Goal: Information Seeking & Learning: Learn about a topic

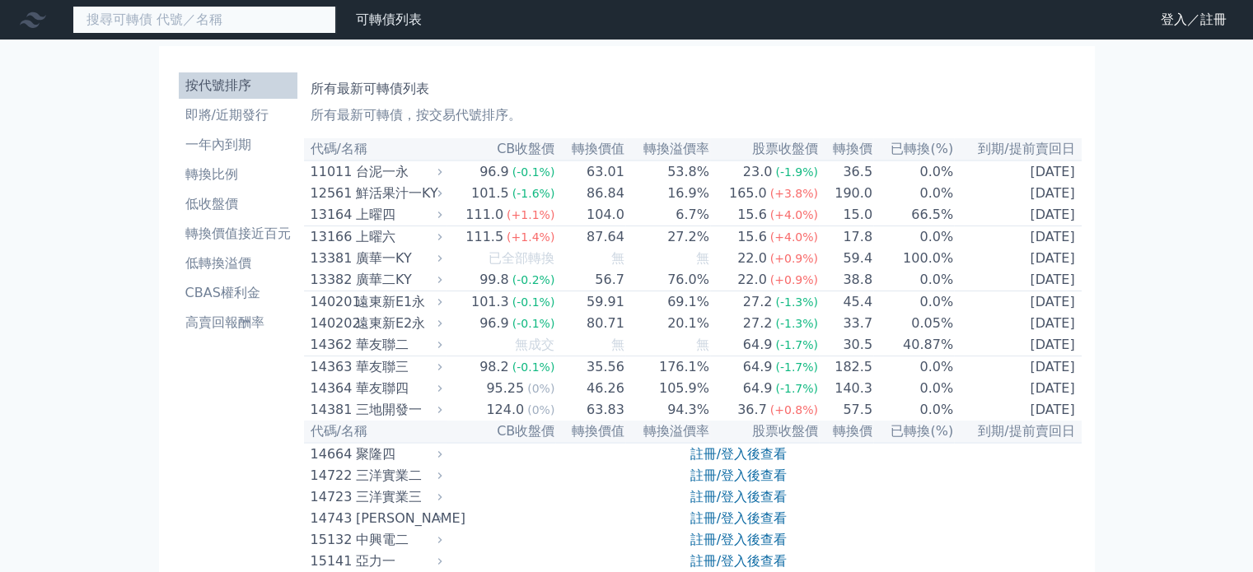
click at [154, 26] on input at bounding box center [204, 20] width 264 height 28
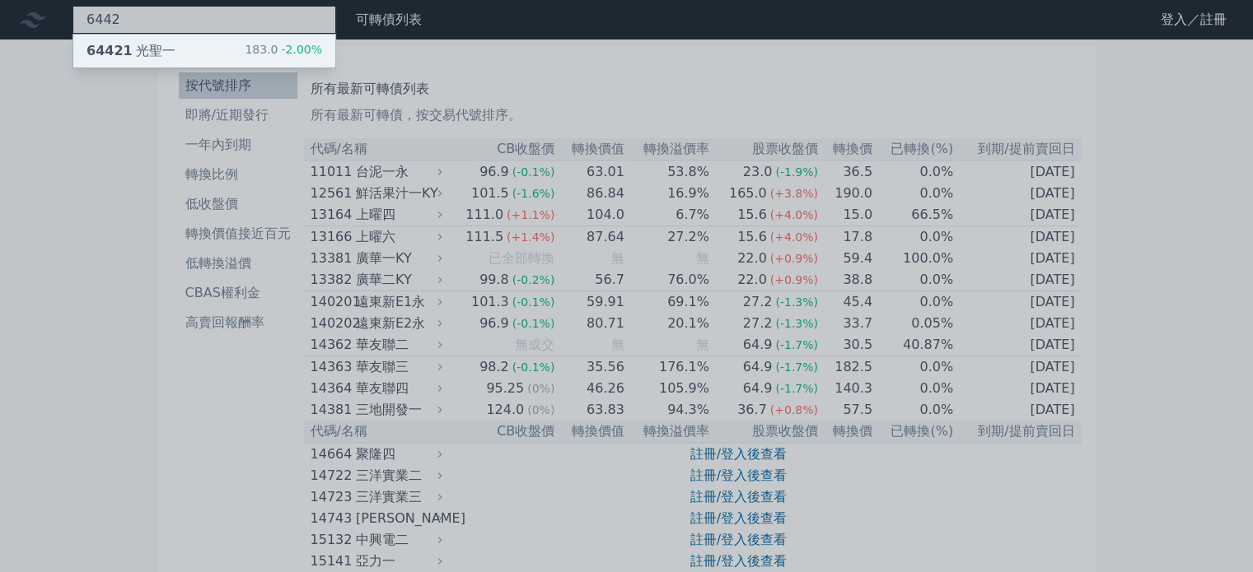
type input "6442"
click at [142, 50] on div "64421 光聖一" at bounding box center [130, 51] width 89 height 20
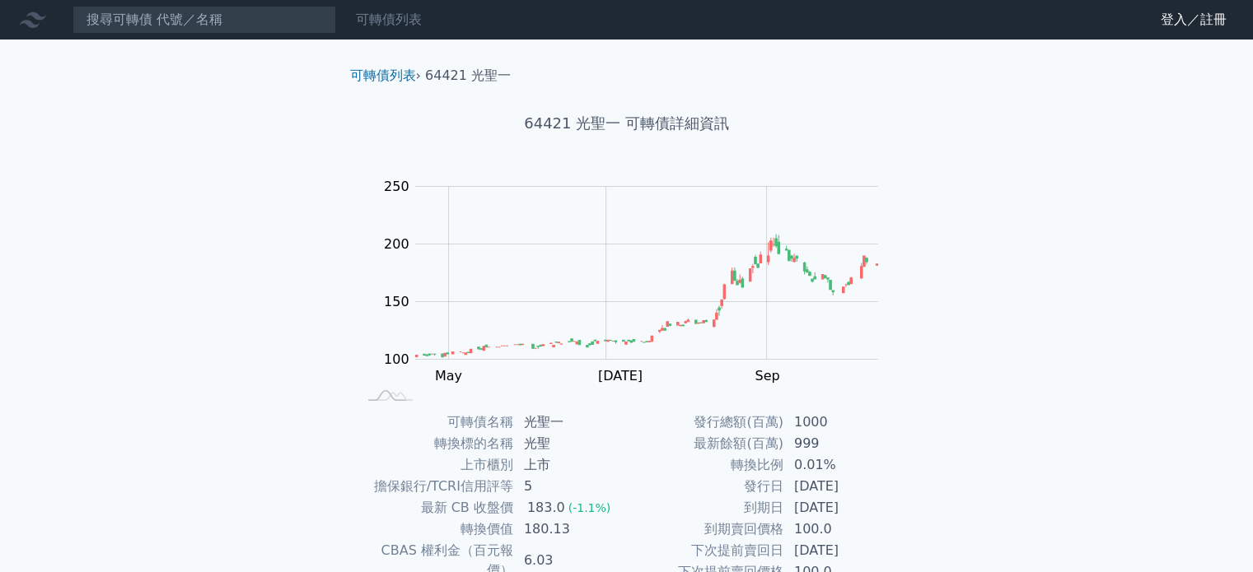
click at [402, 22] on link "可轉債列表" at bounding box center [389, 20] width 66 height 16
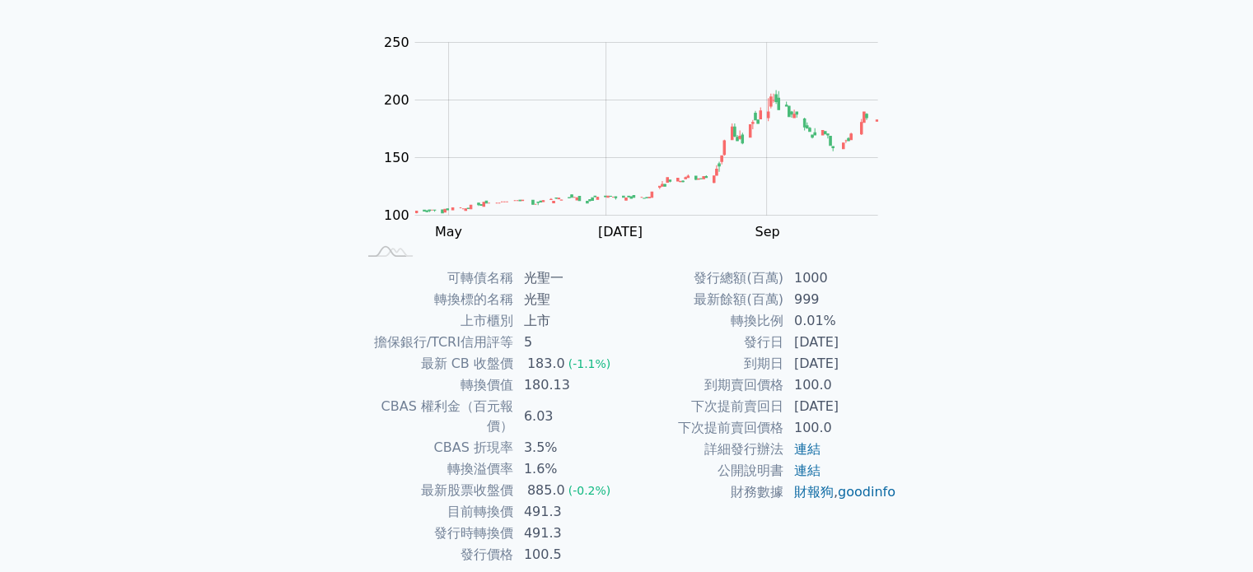
scroll to position [190, 0]
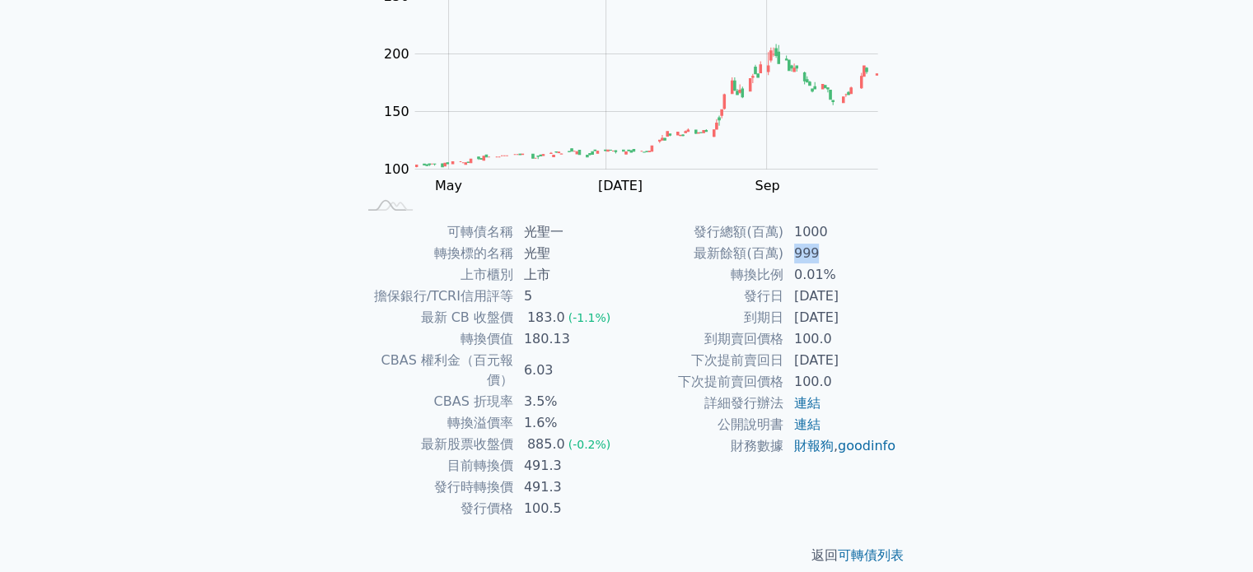
drag, startPoint x: 794, startPoint y: 250, endPoint x: 836, endPoint y: 250, distance: 42.0
click at [836, 250] on td "999" at bounding box center [840, 253] width 113 height 21
click at [824, 282] on td "0.01%" at bounding box center [840, 274] width 113 height 21
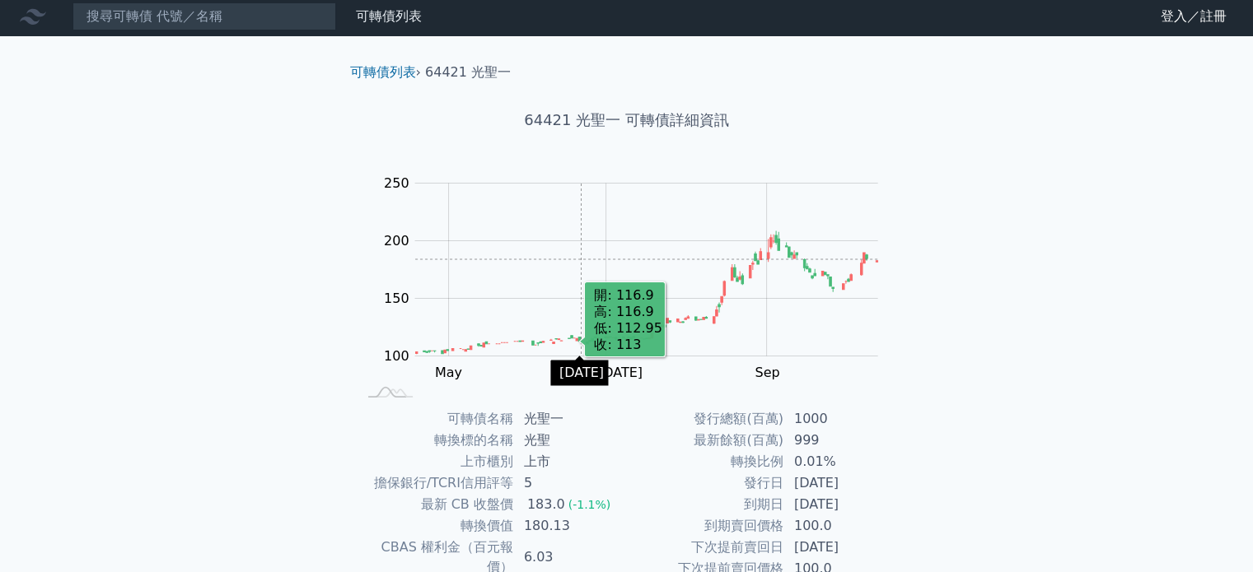
scroll to position [0, 0]
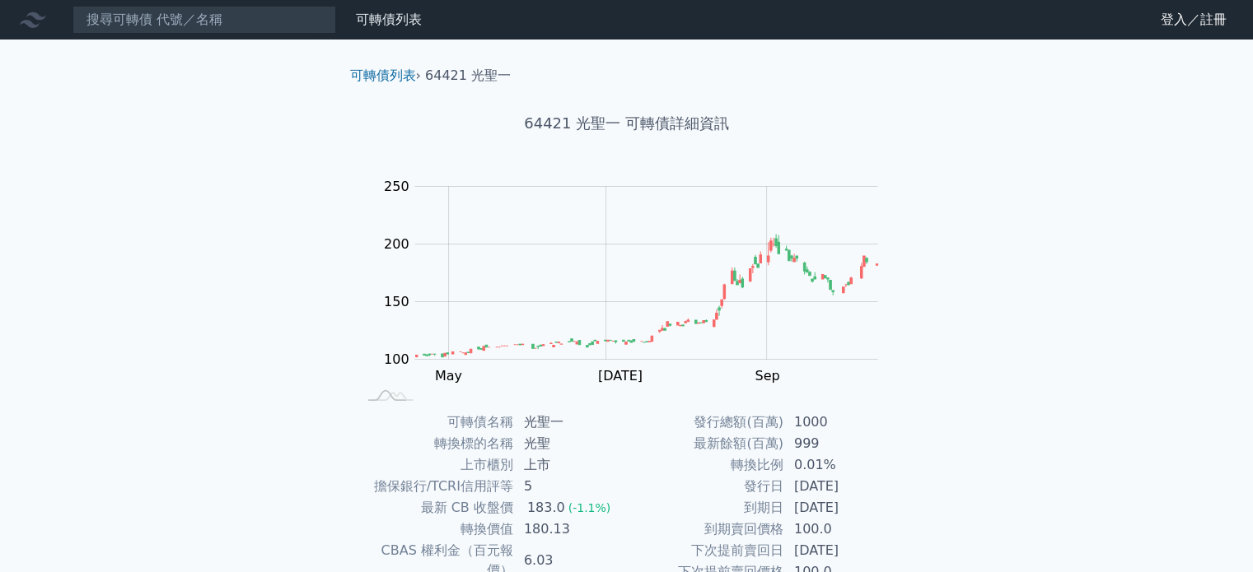
click at [0, 0] on link "財務數據" at bounding box center [0, 0] width 0 height 0
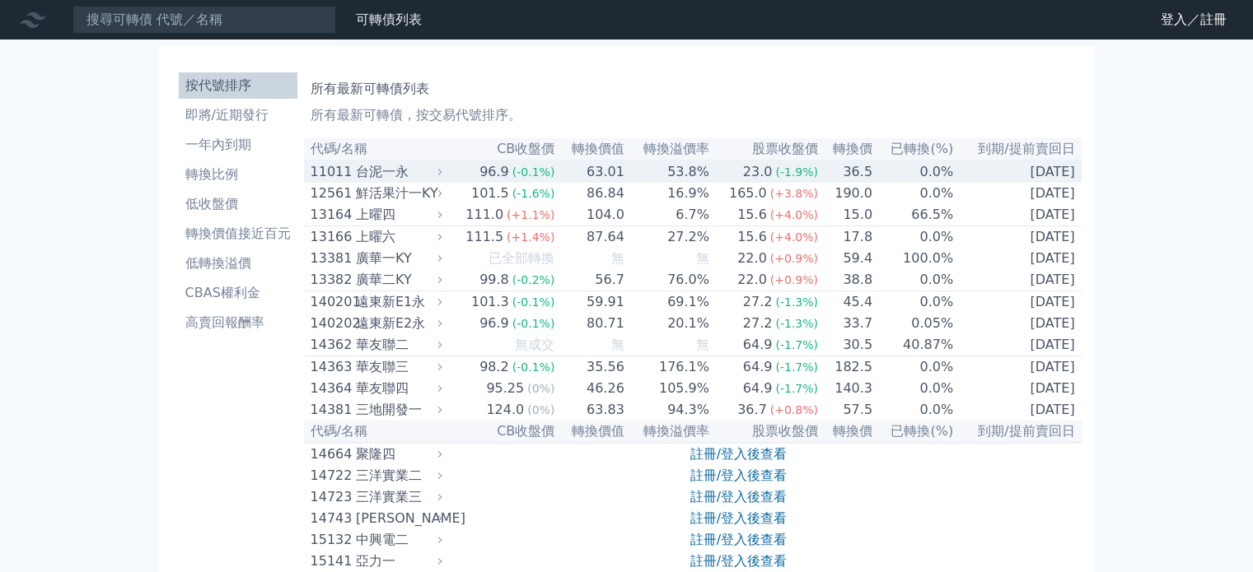
click at [385, 173] on div "台泥一永" at bounding box center [397, 172] width 83 height 20
click at [393, 173] on div "台泥一永" at bounding box center [397, 172] width 83 height 20
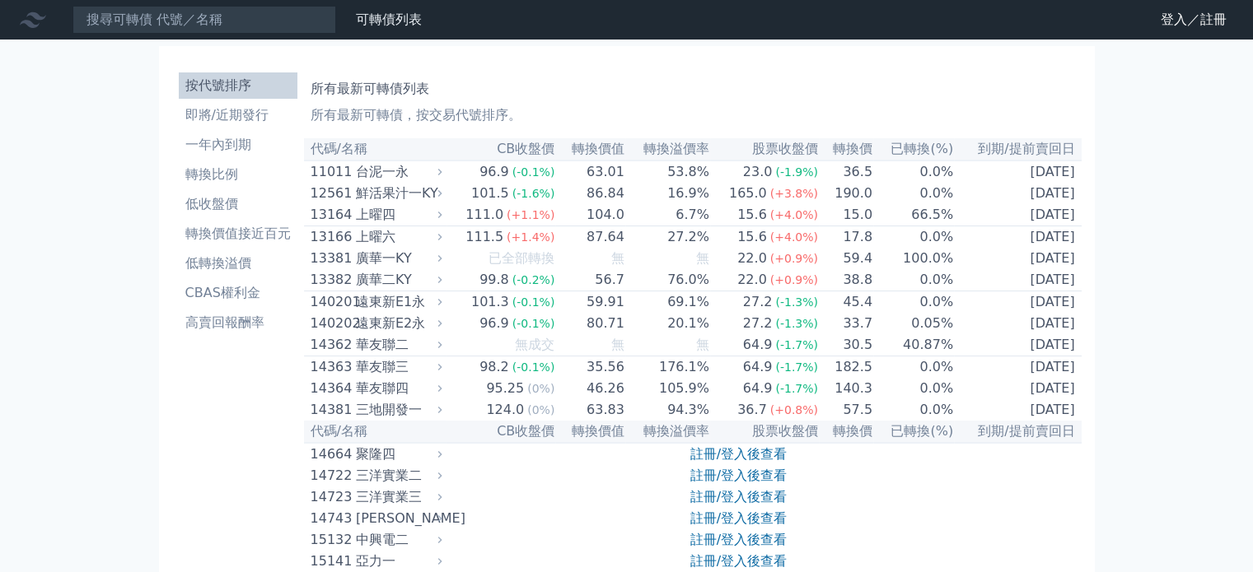
click at [119, 10] on input at bounding box center [204, 20] width 264 height 28
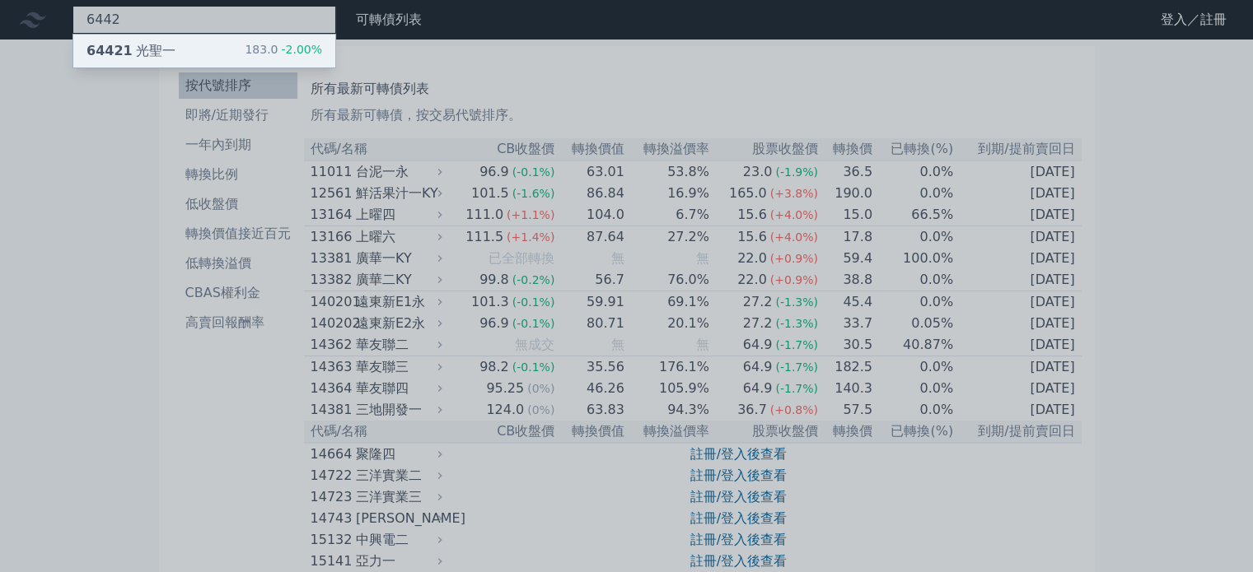
type input "6442"
click at [128, 50] on div "64421 光聖一" at bounding box center [130, 51] width 89 height 20
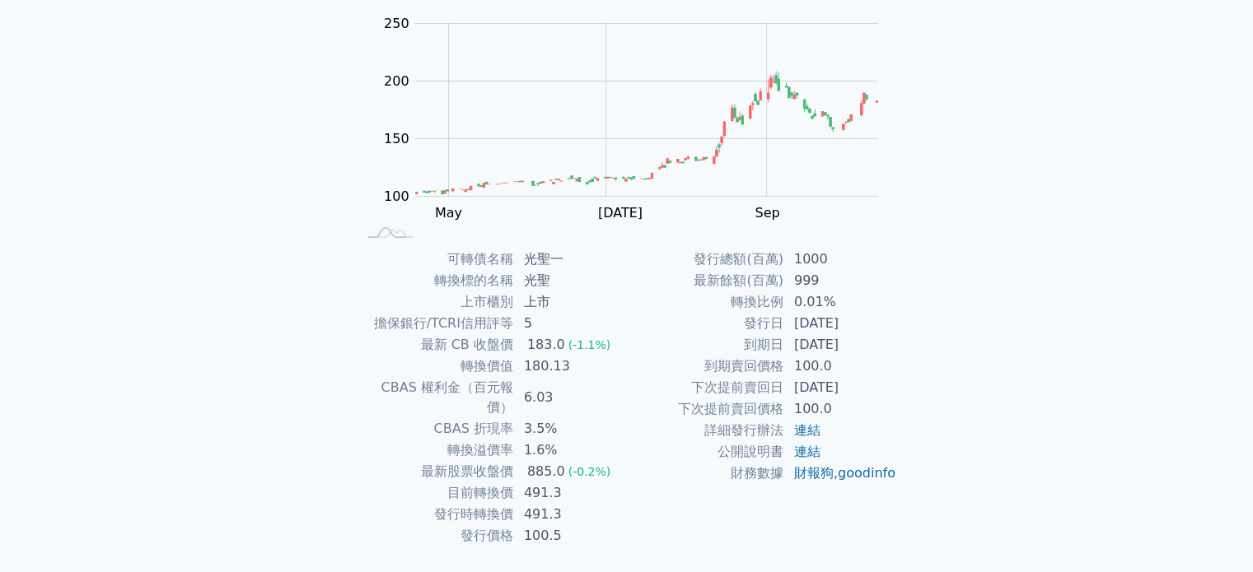
scroll to position [165, 0]
drag, startPoint x: 523, startPoint y: 362, endPoint x: 570, endPoint y: 431, distance: 83.6
click at [585, 391] on tbody "可轉債名稱 光聖一 轉換標的名稱 光聖 上市櫃別 上市 擔保銀行/TCRI信用評等 5 最新 CB 收盤價 183.0 (-1.1%) 轉換價值 180.13…" at bounding box center [492, 396] width 270 height 298
click at [572, 438] on td "1.6%" at bounding box center [570, 448] width 113 height 21
drag, startPoint x: 512, startPoint y: 448, endPoint x: 610, endPoint y: 452, distance: 98.9
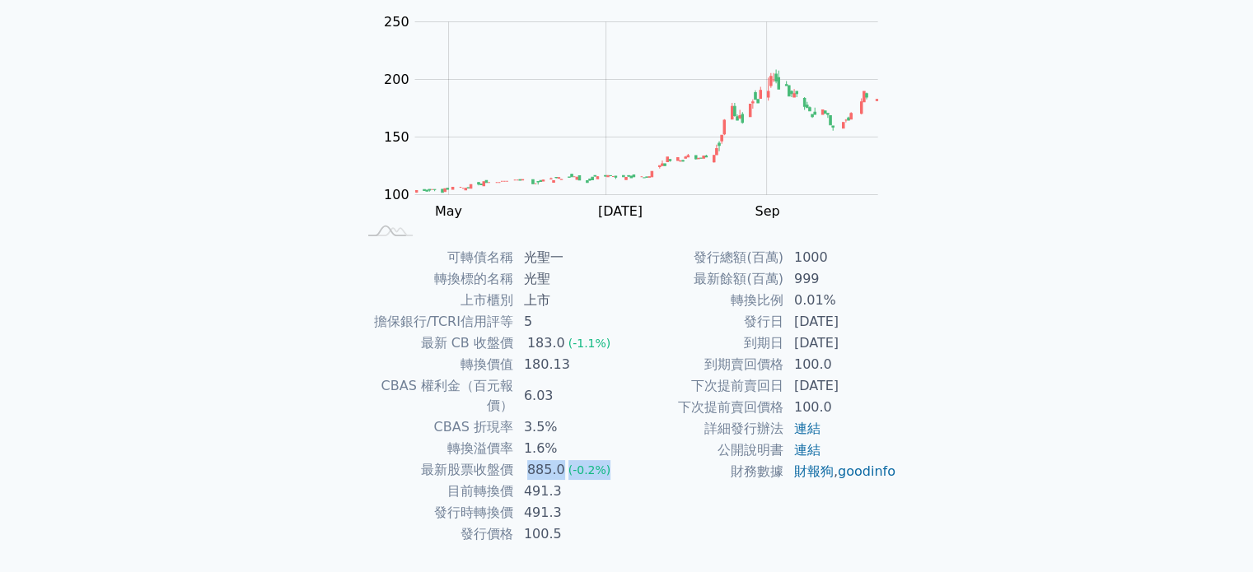
click at [610, 460] on tr "最新股票收盤價 885.0 (-0.2%)" at bounding box center [492, 470] width 270 height 21
drag, startPoint x: 527, startPoint y: 468, endPoint x: 614, endPoint y: 481, distance: 88.3
click at [614, 481] on td "491.3" at bounding box center [570, 491] width 113 height 21
drag, startPoint x: 504, startPoint y: 490, endPoint x: 603, endPoint y: 503, distance: 99.7
click at [603, 503] on tr "發行時轉換價 491.3" at bounding box center [492, 512] width 270 height 21
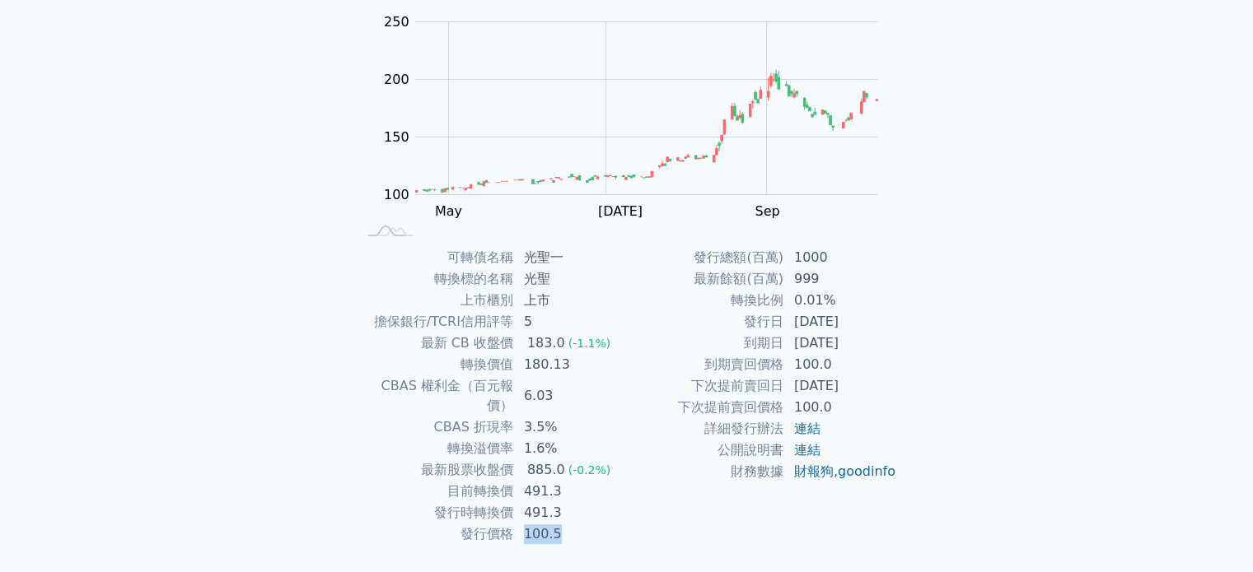
drag, startPoint x: 524, startPoint y: 510, endPoint x: 633, endPoint y: 521, distance: 109.3
click at [631, 520] on div "可轉債名稱 光聖一 轉換標的名稱 光聖 上市櫃別 上市 擔保銀行/TCRI信用評等 5 最新 CB 收盤價 183.0 (-1.1%) 轉換價值 180.13…" at bounding box center [627, 396] width 580 height 298
click at [666, 545] on div "返回 可轉債列表" at bounding box center [627, 581] width 580 height 72
drag, startPoint x: 725, startPoint y: 450, endPoint x: 756, endPoint y: 449, distance: 31.3
click at [750, 449] on td "公開說明書" at bounding box center [705, 450] width 157 height 21
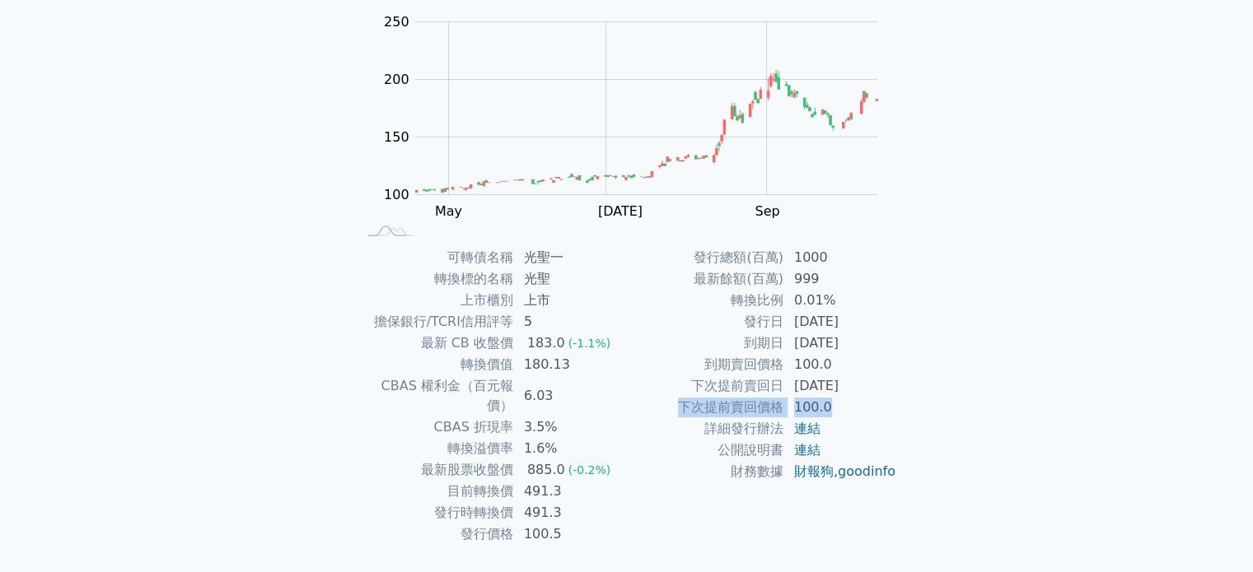
drag, startPoint x: 712, startPoint y: 403, endPoint x: 836, endPoint y: 411, distance: 124.7
click at [836, 411] on tr "下次提前賣回價格 100.0" at bounding box center [762, 407] width 270 height 21
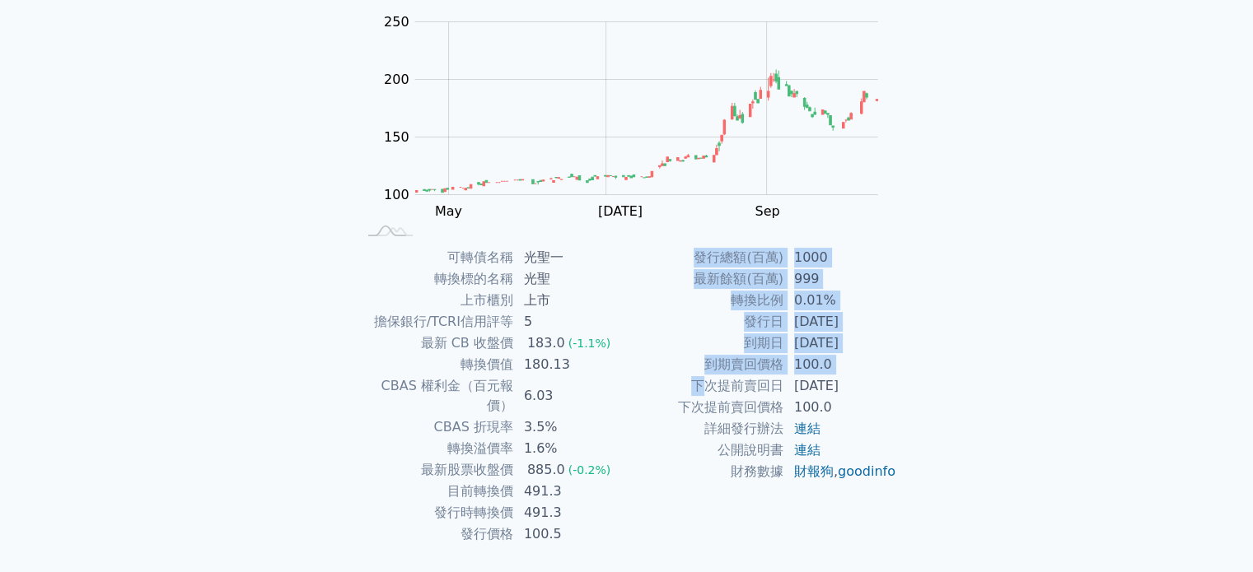
drag, startPoint x: 698, startPoint y: 387, endPoint x: 931, endPoint y: 380, distance: 232.4
click at [931, 380] on div "可轉債列表 › 64421 光聖一 64421 光聖一 可轉債詳細資訊 Zoom Out 100 60 80 100 120 300 250 200 150 …" at bounding box center [627, 246] width 633 height 743
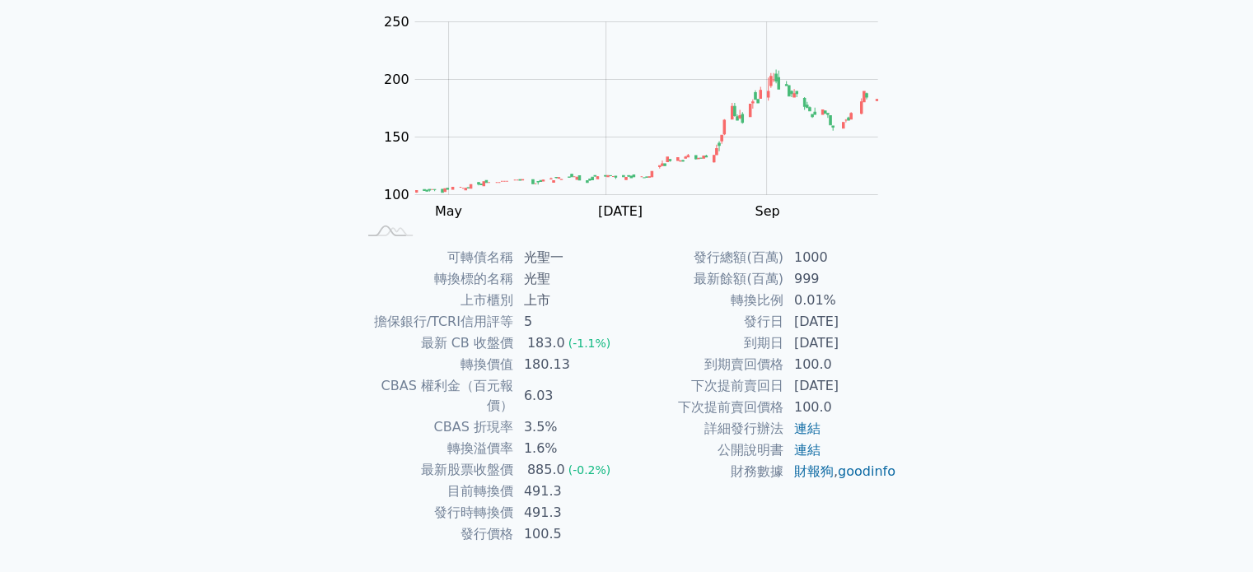
click at [718, 353] on td "到期日" at bounding box center [705, 343] width 157 height 21
drag, startPoint x: 690, startPoint y: 360, endPoint x: 834, endPoint y: 359, distance: 143.3
click at [834, 359] on tr "到期賣回價格 100.0" at bounding box center [762, 364] width 270 height 21
drag, startPoint x: 747, startPoint y: 337, endPoint x: 860, endPoint y: 335, distance: 112.9
click at [857, 335] on tr "到期日 [DATE]" at bounding box center [762, 343] width 270 height 21
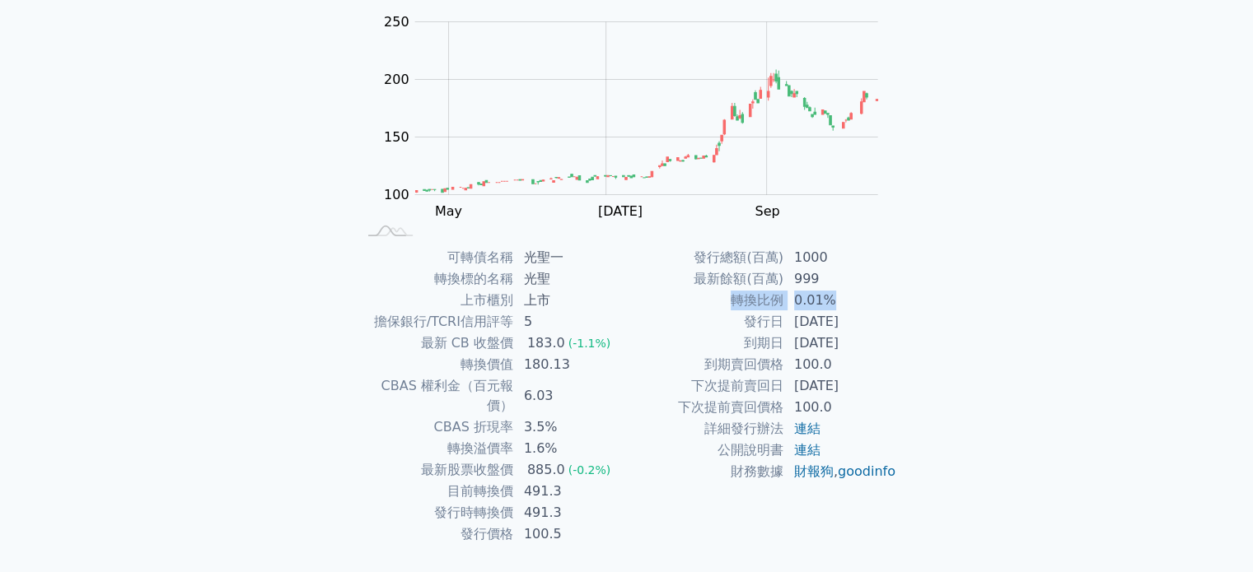
drag, startPoint x: 702, startPoint y: 309, endPoint x: 787, endPoint y: 301, distance: 85.2
click at [851, 309] on tr "轉換比例 0.01%" at bounding box center [762, 300] width 270 height 21
click at [702, 289] on td "最新餘額(百萬)" at bounding box center [705, 279] width 157 height 21
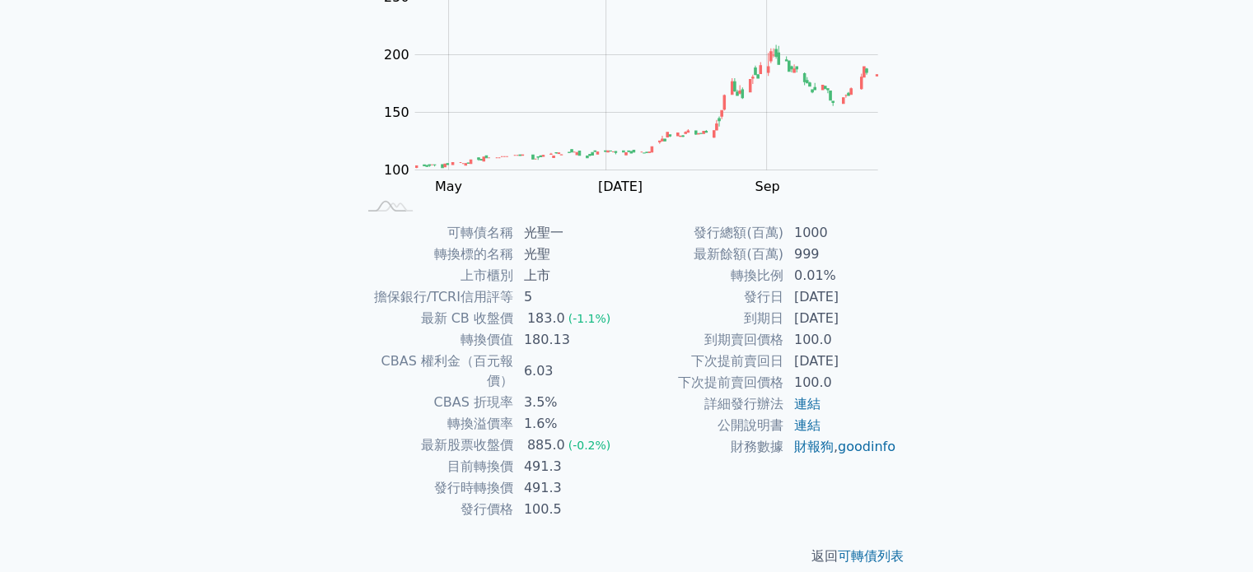
scroll to position [190, 0]
